Goal: Task Accomplishment & Management: Use online tool/utility

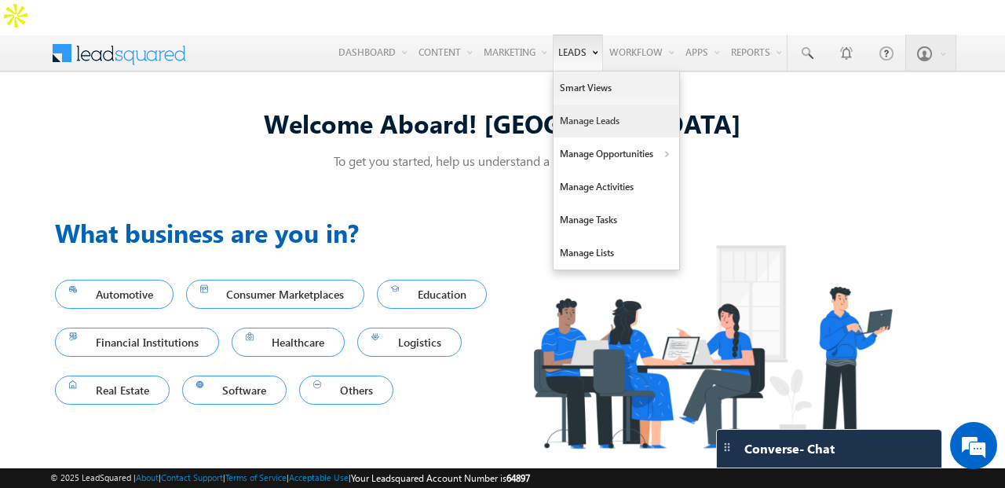
click at [560, 104] on link "Manage Leads" at bounding box center [617, 120] width 126 height 33
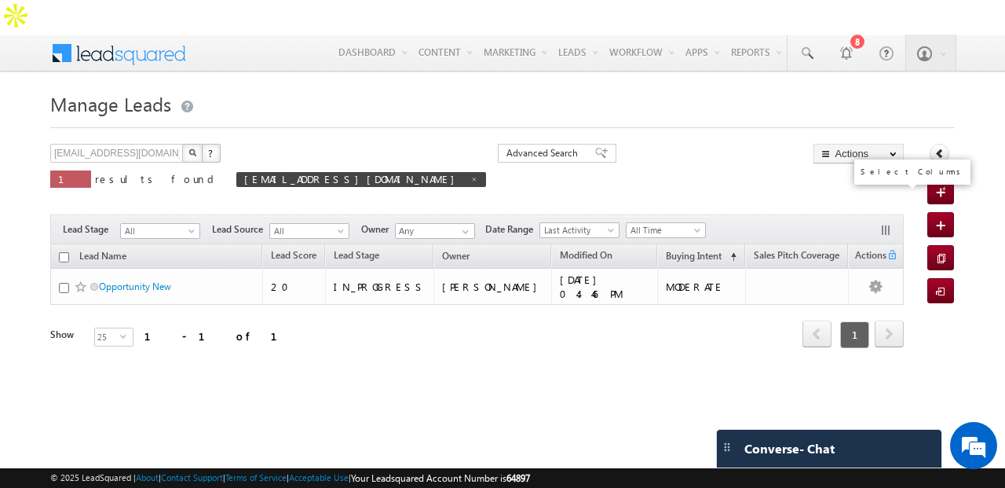
click at [887, 224] on button "button" at bounding box center [888, 232] width 16 height 16
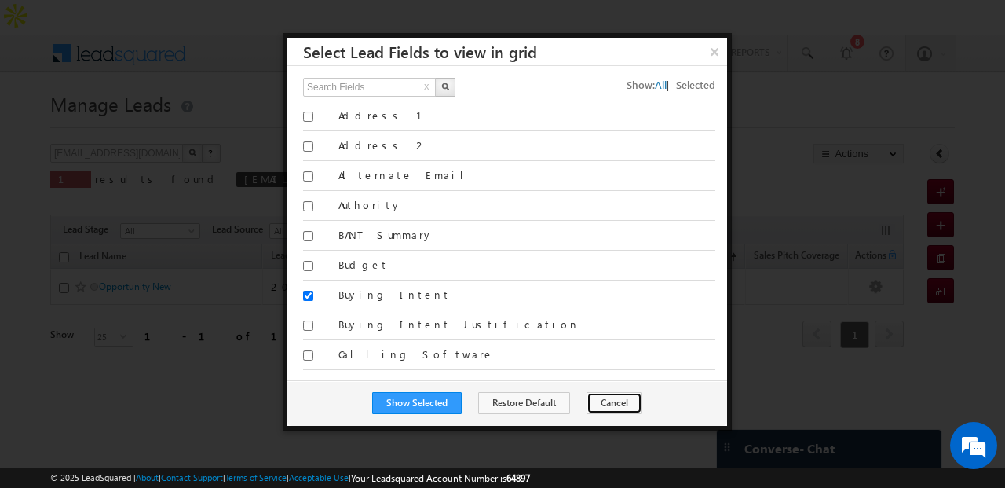
click at [610, 397] on button "Cancel" at bounding box center [615, 403] width 56 height 22
